Goal: Complete application form: Complete application form

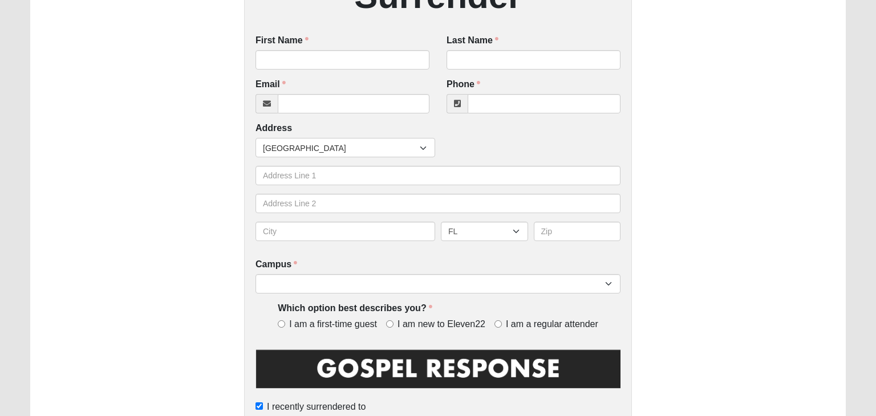
scroll to position [354, 0]
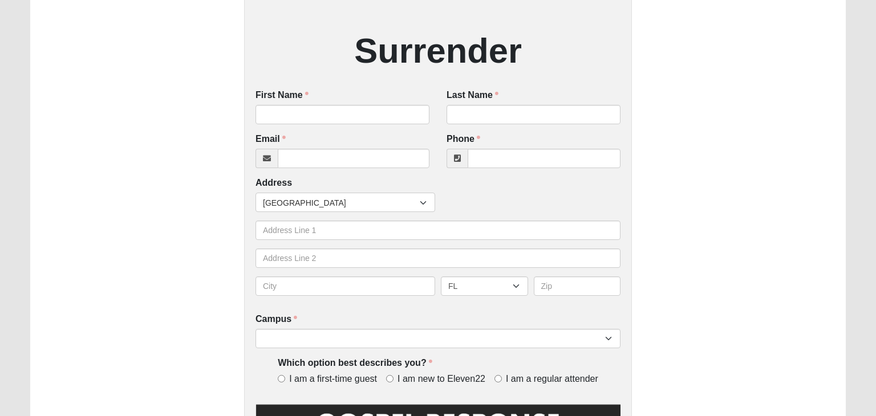
scroll to position [192, 0]
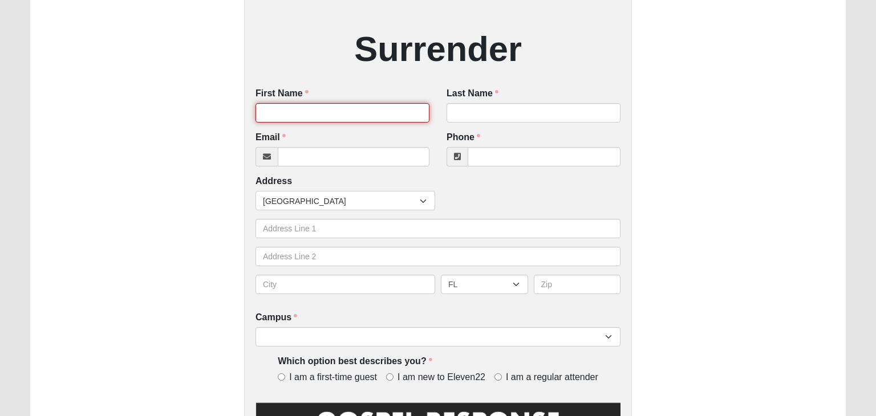
click at [298, 105] on input "First Name" at bounding box center [342, 112] width 174 height 19
type input "Karsen"
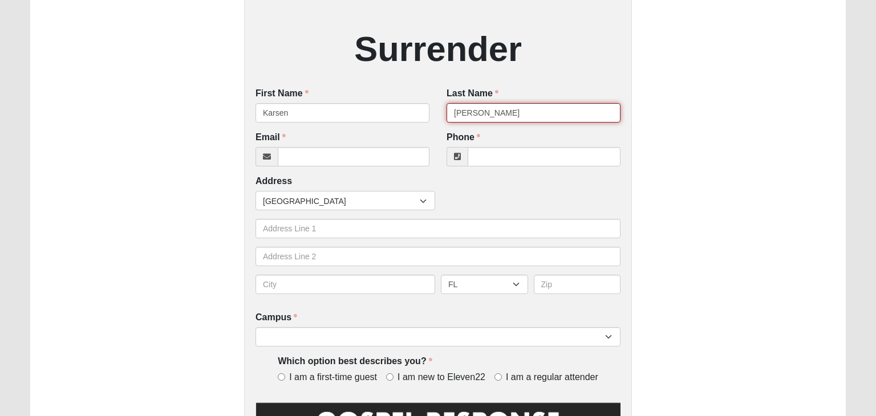
type input "Turner"
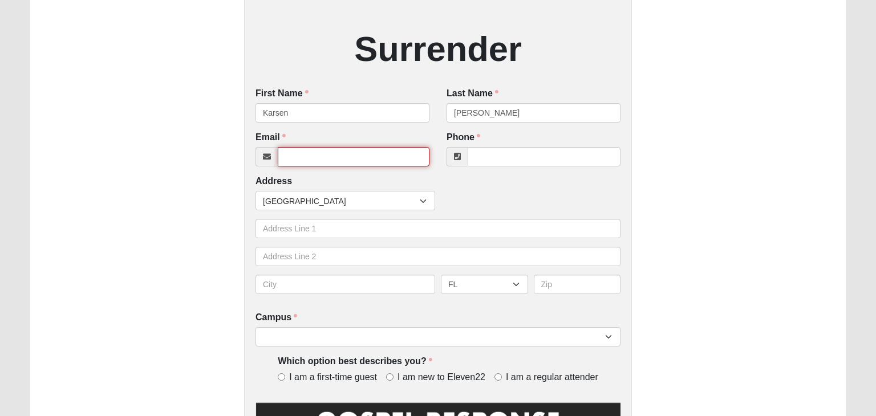
click at [321, 158] on input "Email" at bounding box center [354, 156] width 152 height 19
type input "turnerk2456@gmail.com"
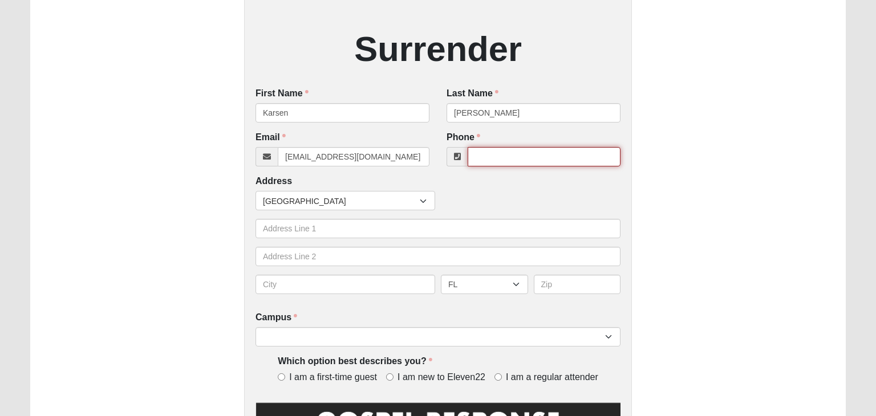
click at [485, 154] on input "Phone" at bounding box center [543, 156] width 153 height 19
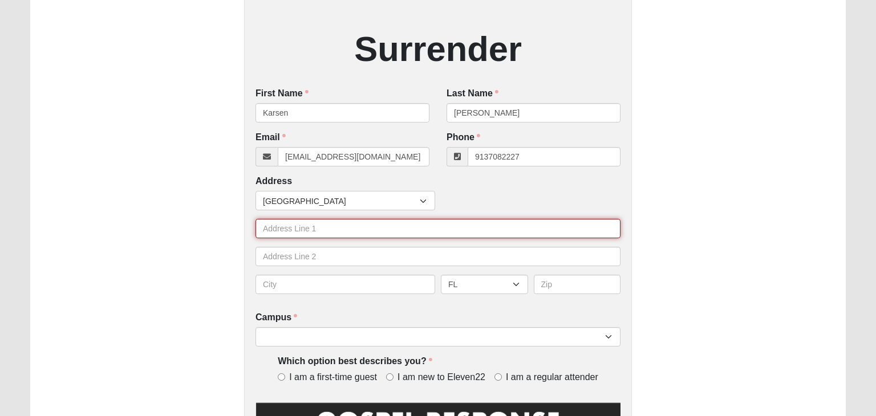
click at [437, 227] on input "text" at bounding box center [437, 228] width 365 height 19
type input "(913) 708-2227"
type input "105 Endurance Dr"
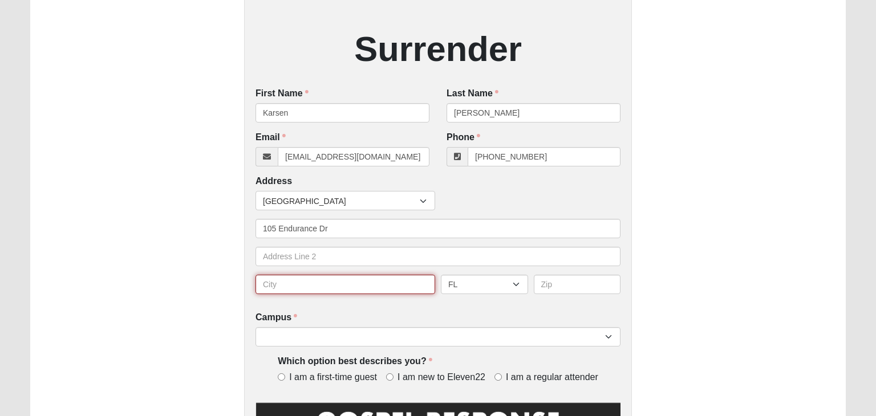
click at [409, 291] on input "text" at bounding box center [345, 284] width 180 height 19
type input "Camp Lejeune"
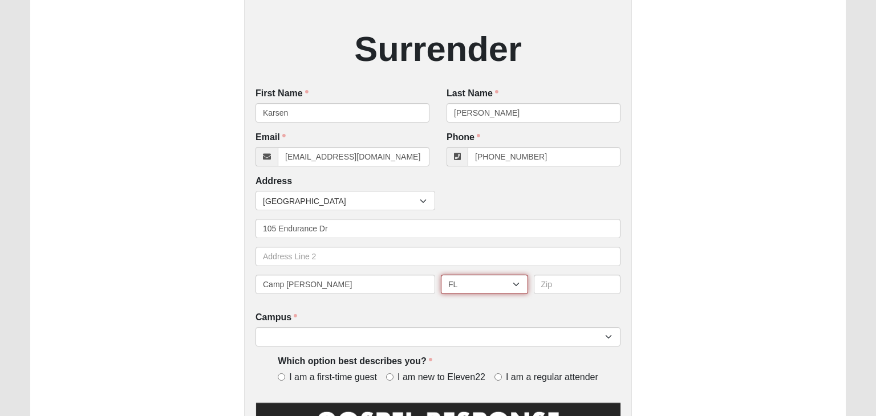
click at [451, 284] on select "AL AK AS AR AZ CA CO CT DE DC FM FL GA GU HI ID IL IN IA KS KY LA ME MH MD MA M…" at bounding box center [484, 284] width 87 height 19
select select "NC"
click at [441, 275] on select "AL AK AS AR AZ CA CO CT DE DC FM FL GA GU HI ID IL IN IA KS KY LA ME MH MD MA M…" at bounding box center [484, 284] width 87 height 19
click at [552, 282] on input "text" at bounding box center [577, 284] width 87 height 19
type input "28547"
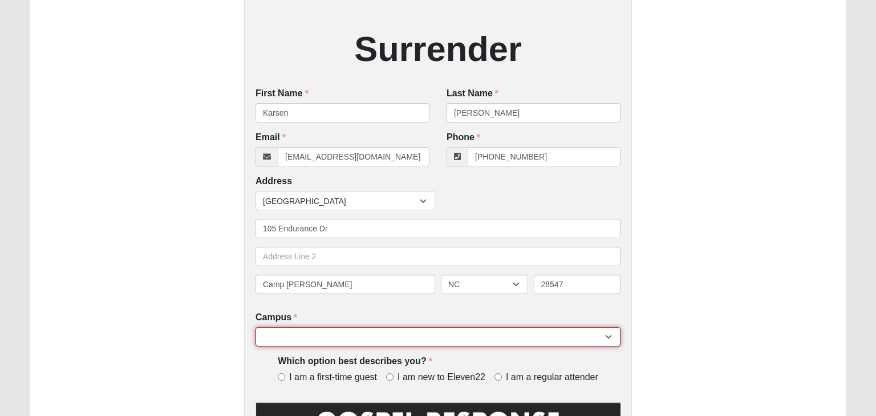
click at [437, 335] on select "Arlington Baymeadows College Park Orlando (Coming Soon) Eleven22 Online Fleming…" at bounding box center [437, 336] width 365 height 19
select select "14"
click at [255, 327] on select "Arlington Baymeadows College Park Orlando (Coming Soon) Eleven22 Online Fleming…" at bounding box center [437, 336] width 365 height 19
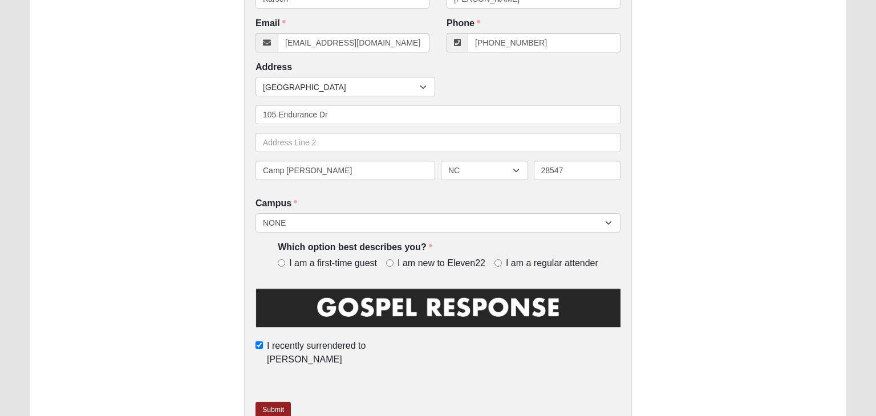
scroll to position [309, 0]
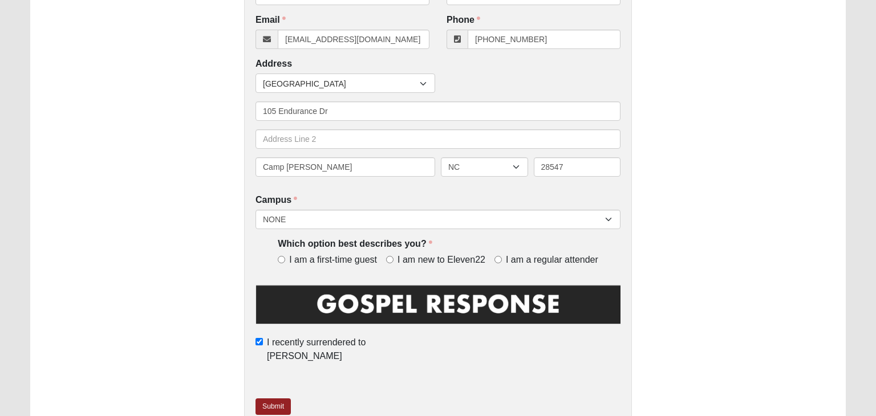
click at [288, 258] on label "I am a first-time guest" at bounding box center [330, 260] width 104 height 13
click at [285, 258] on input "I am a first-time guest" at bounding box center [281, 259] width 7 height 7
radio input "true"
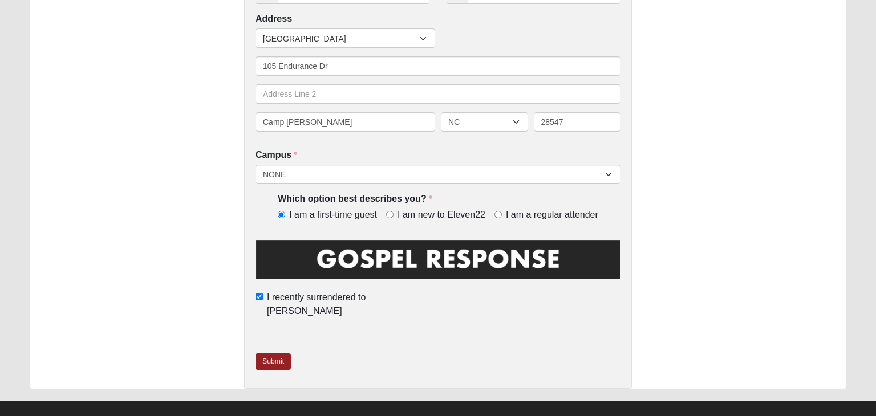
click at [307, 261] on img at bounding box center [437, 263] width 365 height 51
click at [283, 353] on link "Submit" at bounding box center [272, 361] width 35 height 17
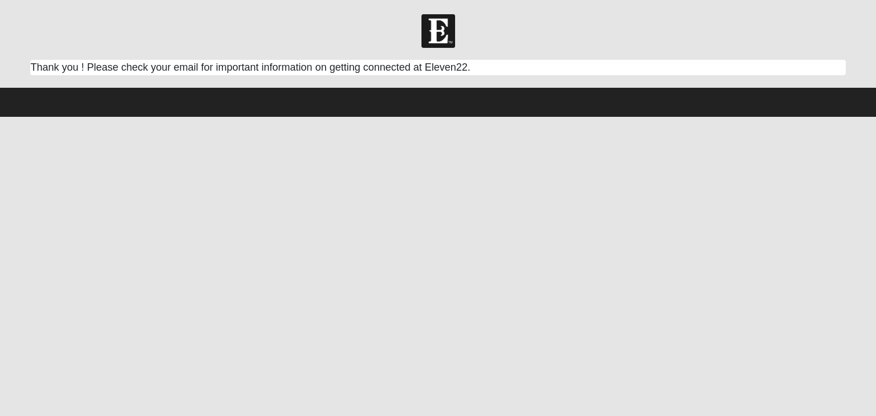
scroll to position [0, 0]
